Goal: Task Accomplishment & Management: Manage account settings

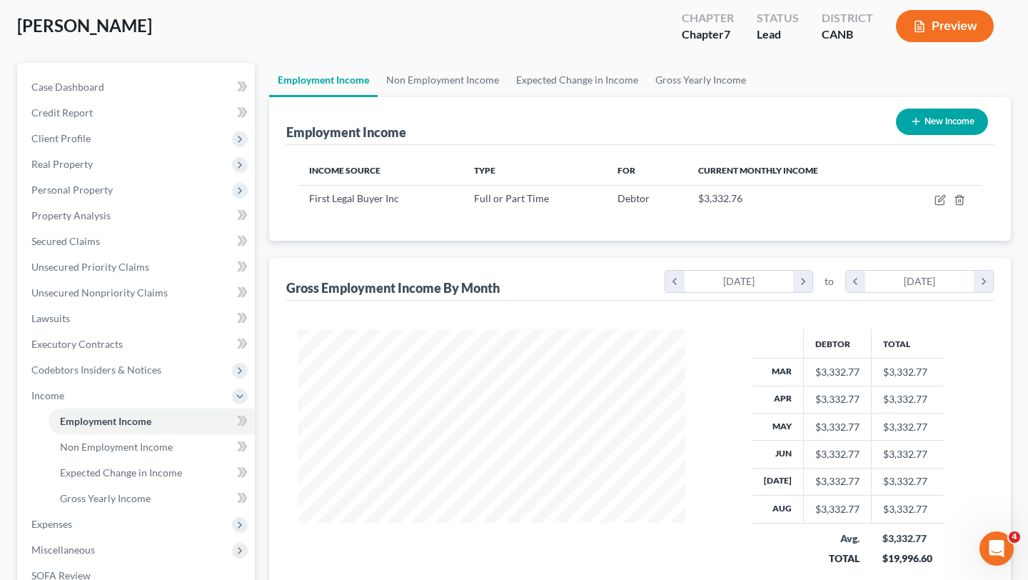
scroll to position [256, 416]
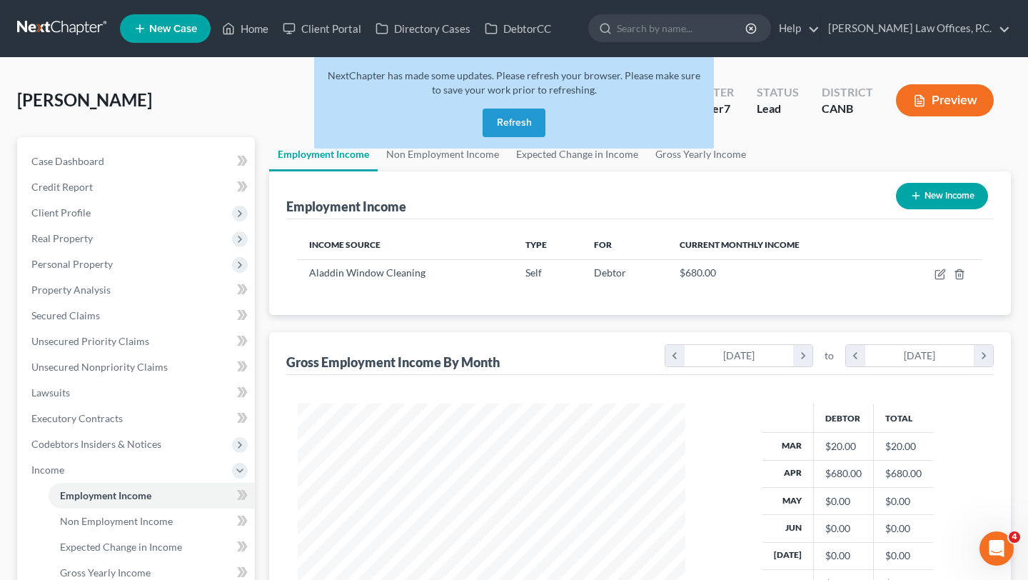
scroll to position [256, 416]
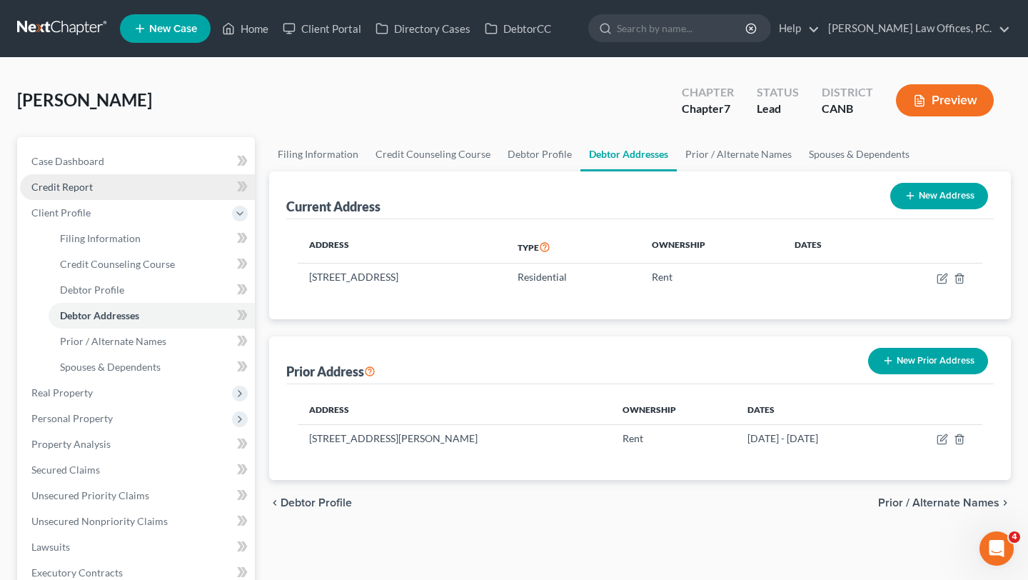
click at [87, 184] on span "Credit Report" at bounding box center [61, 187] width 61 height 12
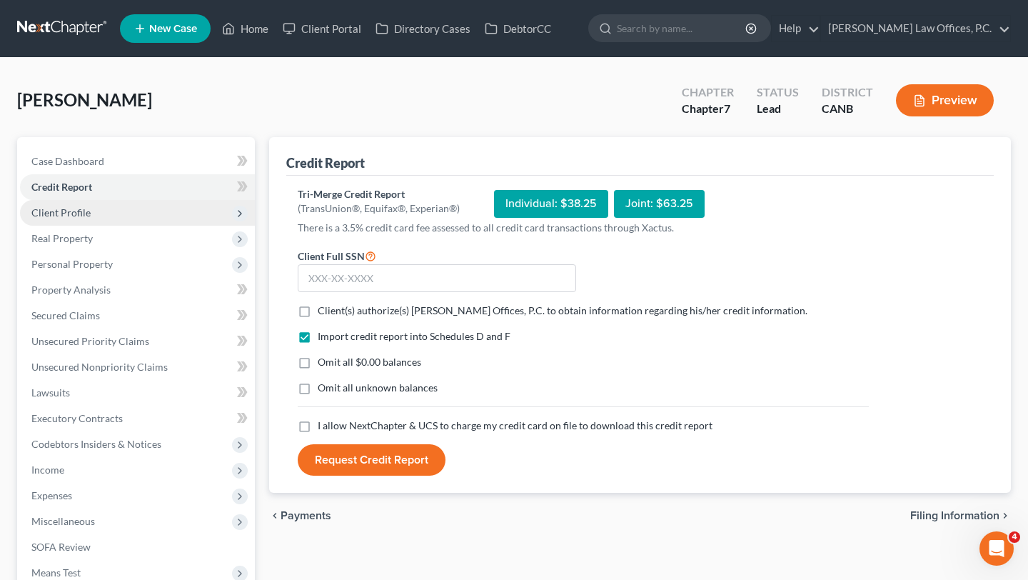
click at [96, 214] on span "Client Profile" at bounding box center [137, 213] width 235 height 26
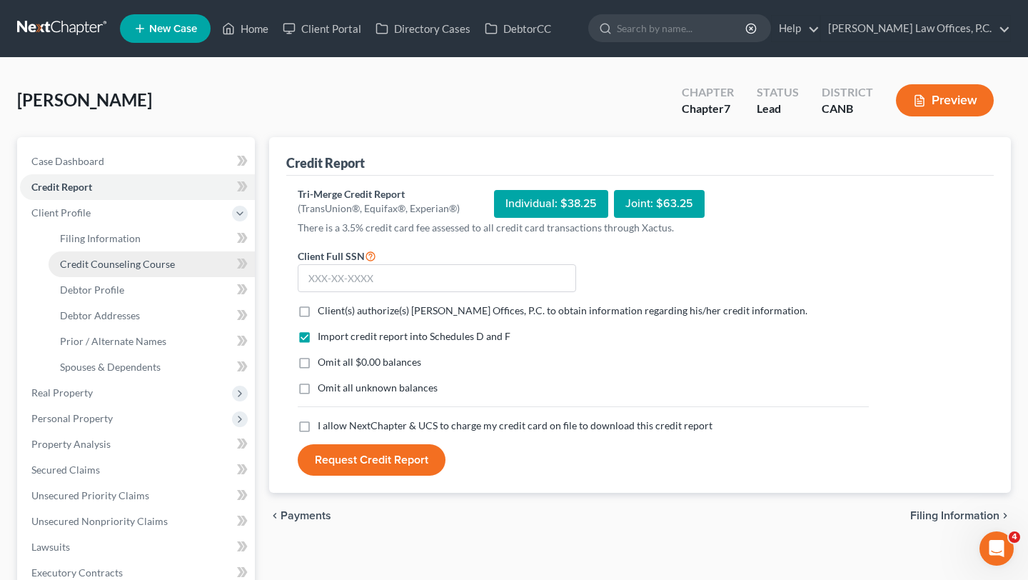
click at [103, 266] on span "Credit Counseling Course" at bounding box center [117, 264] width 115 height 12
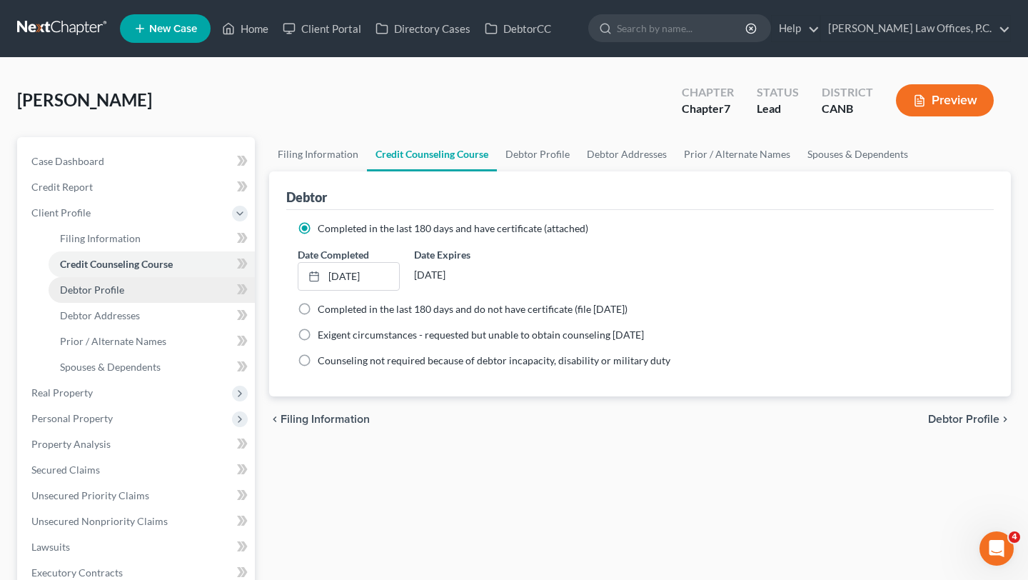
scroll to position [16, 0]
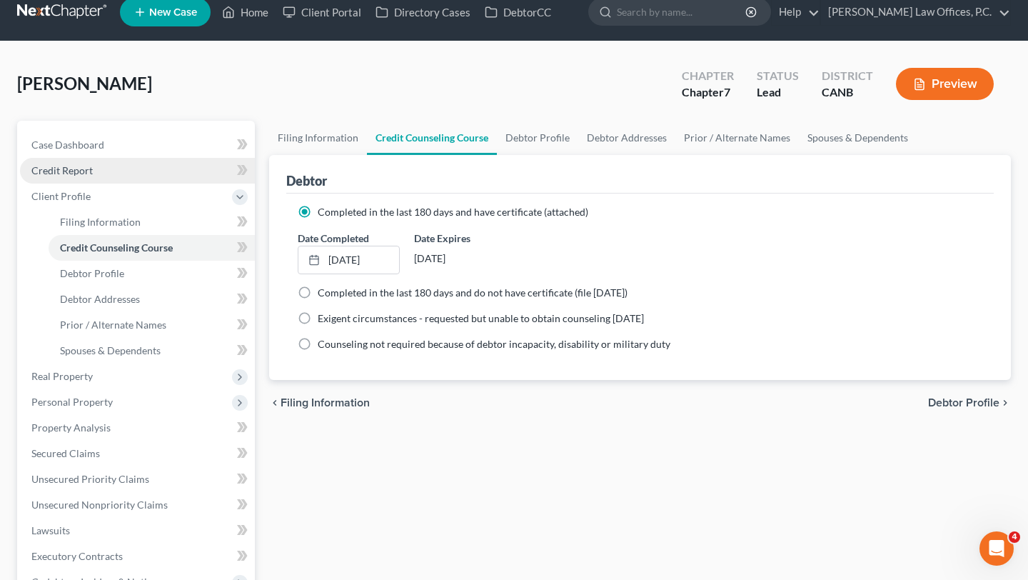
click at [104, 174] on link "Credit Report" at bounding box center [137, 171] width 235 height 26
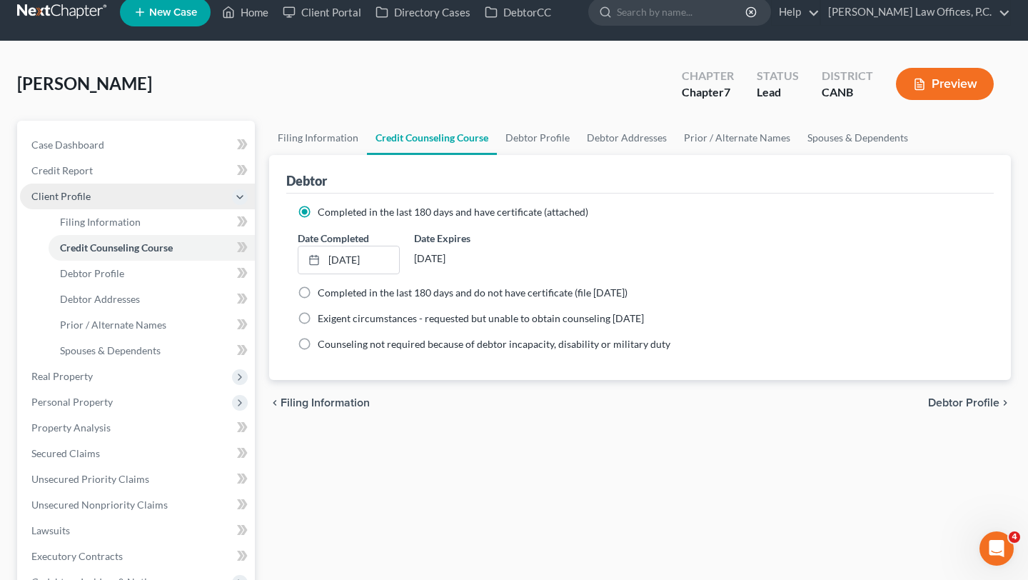
click at [104, 191] on span "Client Profile" at bounding box center [137, 197] width 235 height 26
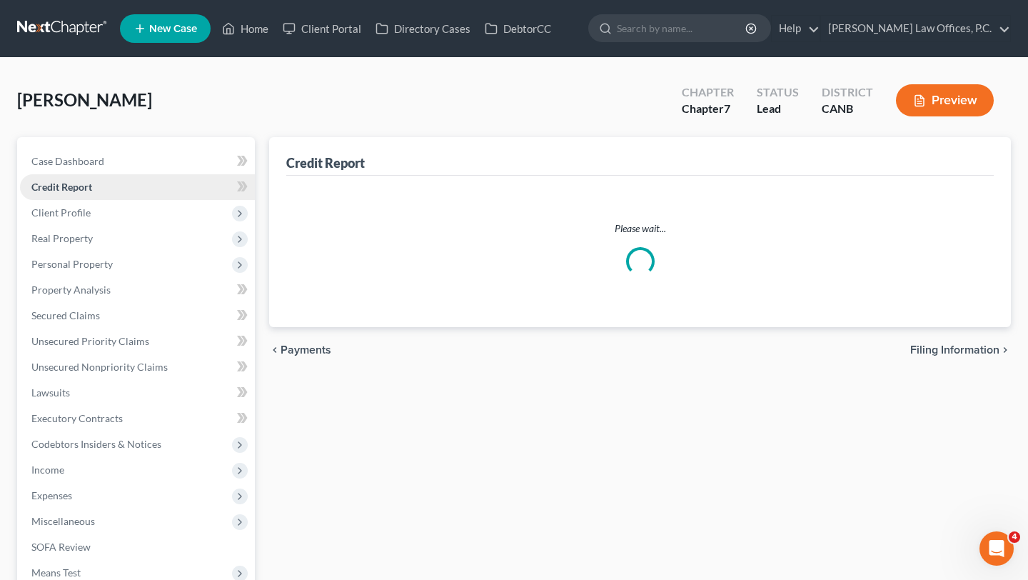
click at [104, 186] on link "Credit Report" at bounding box center [137, 187] width 235 height 26
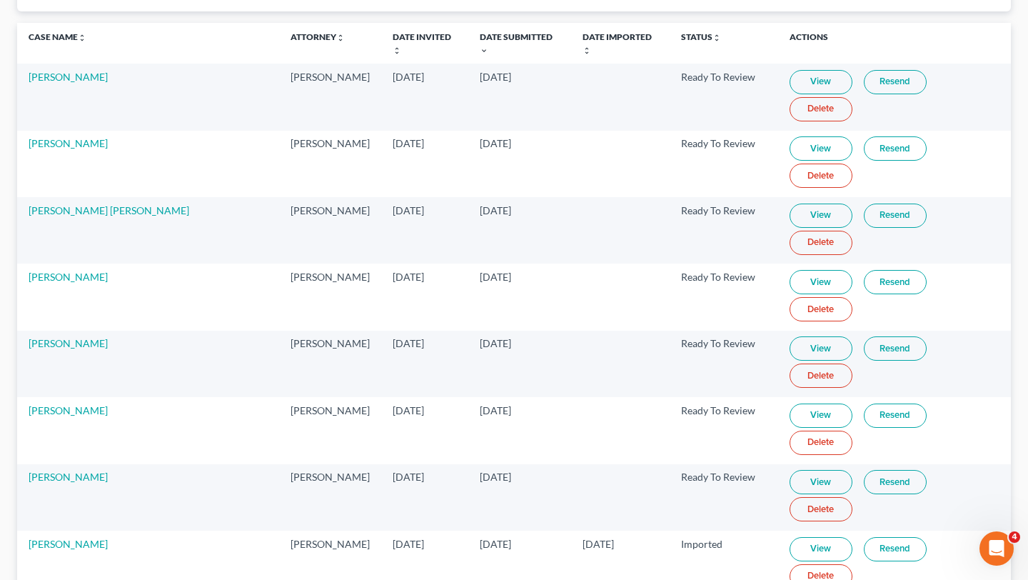
scroll to position [169, 0]
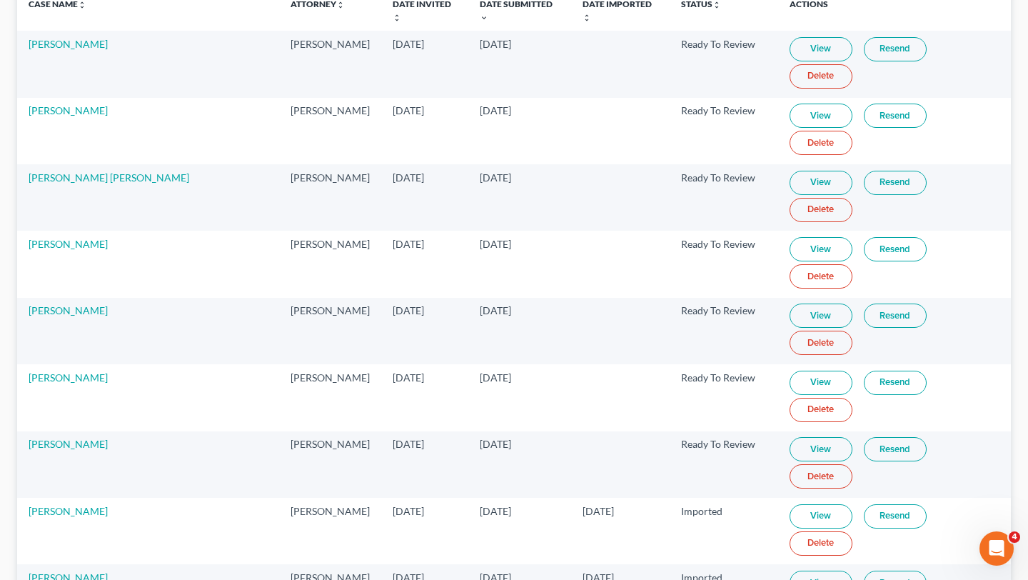
click at [793, 237] on link "View" at bounding box center [821, 249] width 63 height 24
